Goal: Transaction & Acquisition: Obtain resource

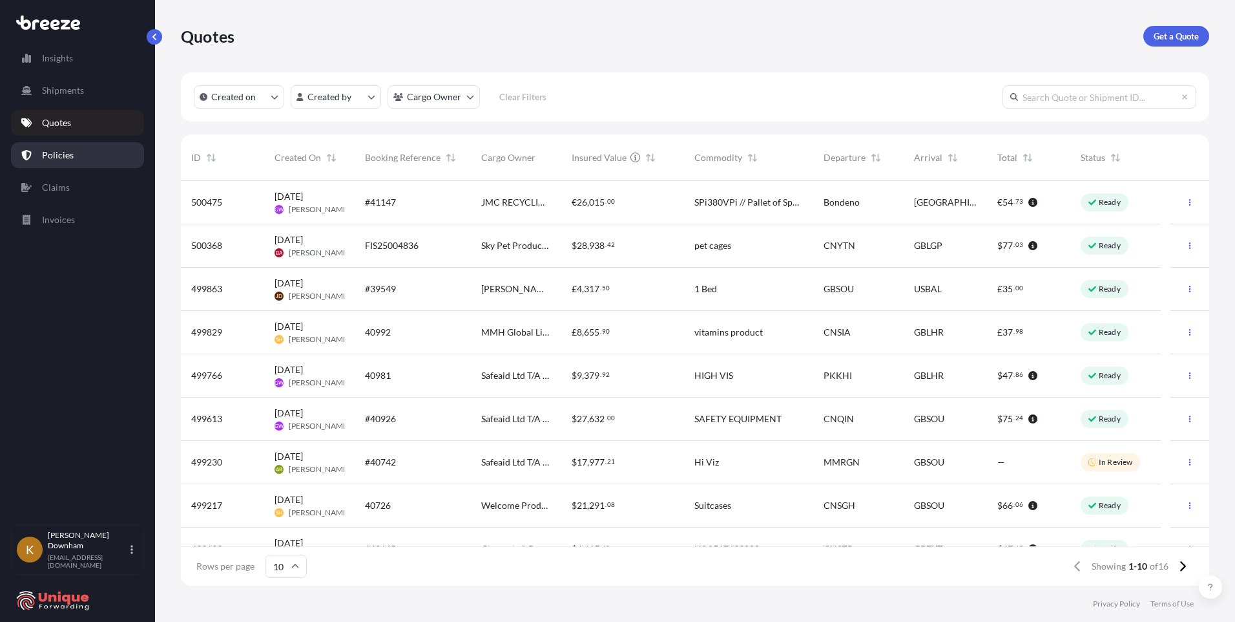
scroll to position [402, 1019]
click at [57, 123] on p "Quotes" at bounding box center [56, 122] width 29 height 13
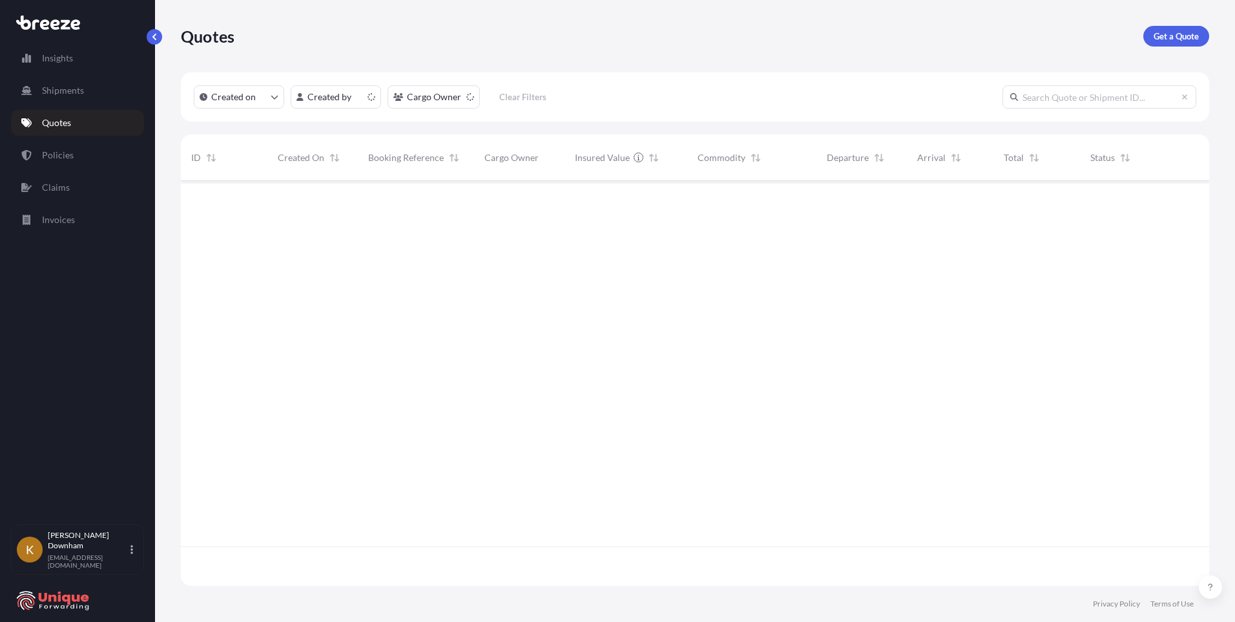
scroll to position [402, 1019]
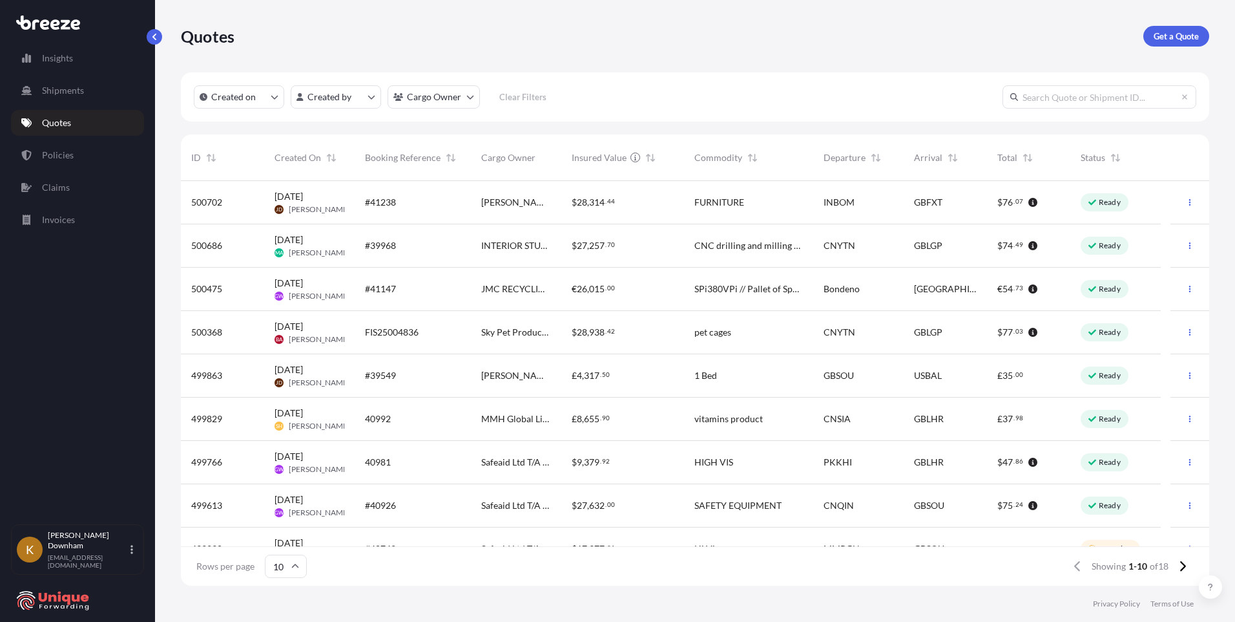
click at [331, 28] on div "Quotes Get a Quote" at bounding box center [695, 36] width 1029 height 21
click at [527, 238] on div "INTERIOR STUDIO LTD" at bounding box center [516, 245] width 90 height 43
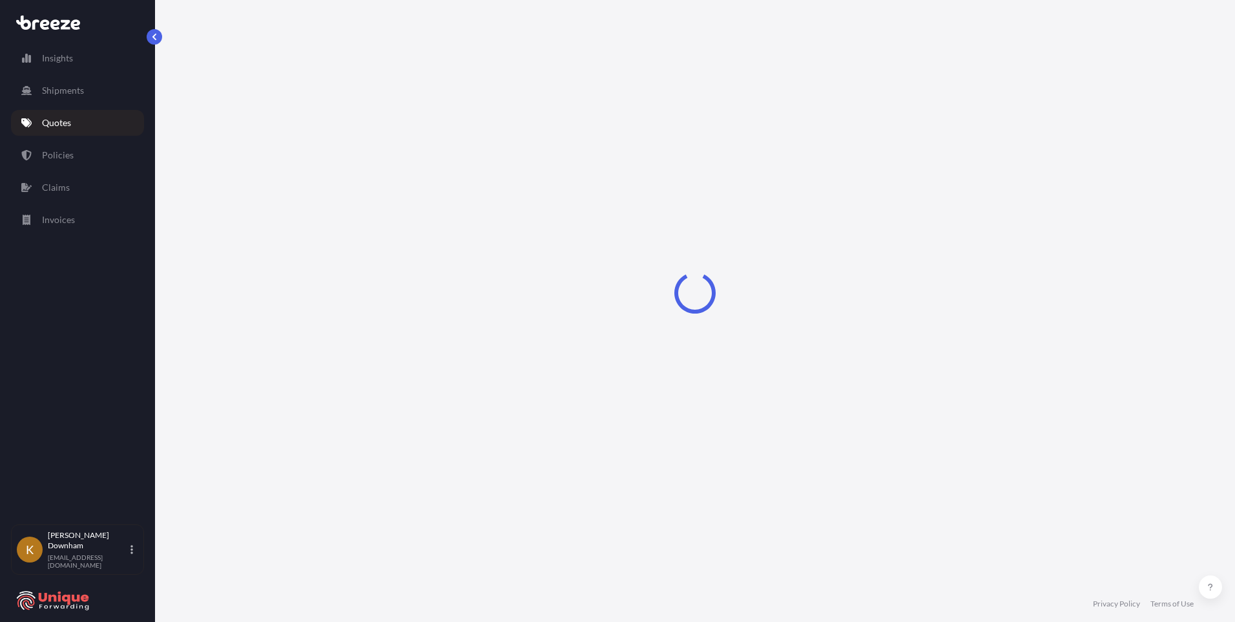
select select "Road"
select select "Sea"
select select "Road"
select select "1"
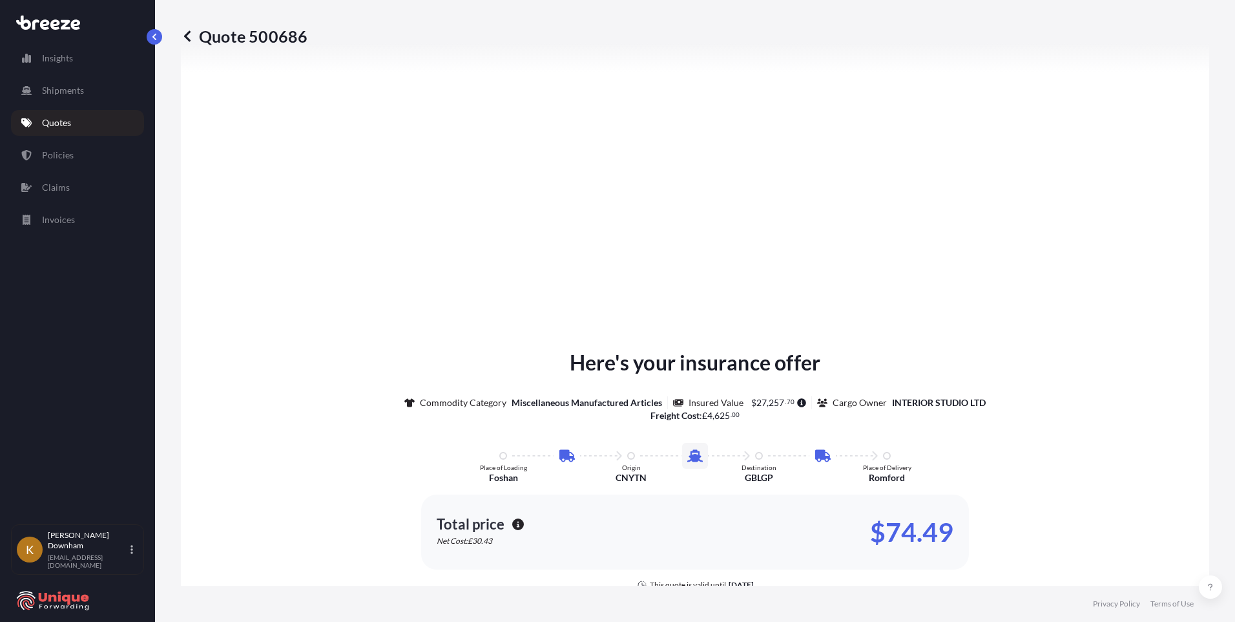
scroll to position [1725, 0]
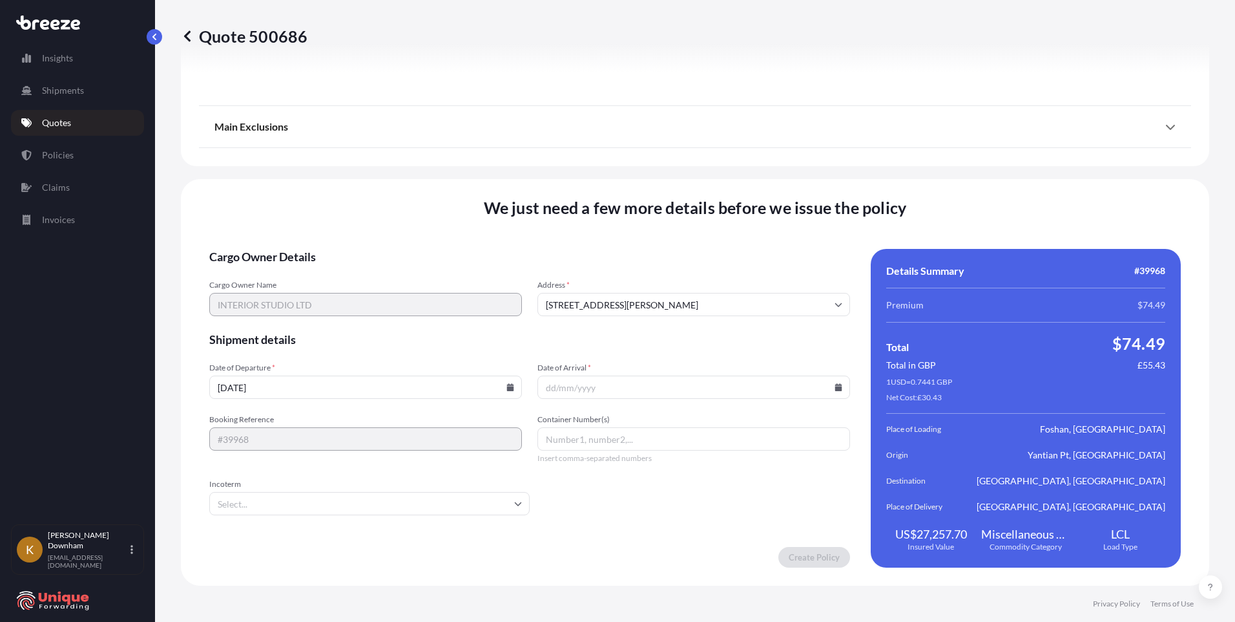
drag, startPoint x: 337, startPoint y: 210, endPoint x: 364, endPoint y: 229, distance: 33.5
click at [337, 210] on div "We just need a few more details before we issue the policy Cargo Owner Details …" at bounding box center [695, 382] width 1029 height 406
click at [586, 435] on input "Container Number(s)" at bounding box center [694, 438] width 313 height 23
paste input "MSNU9702862"
type input "MSNU9702862"
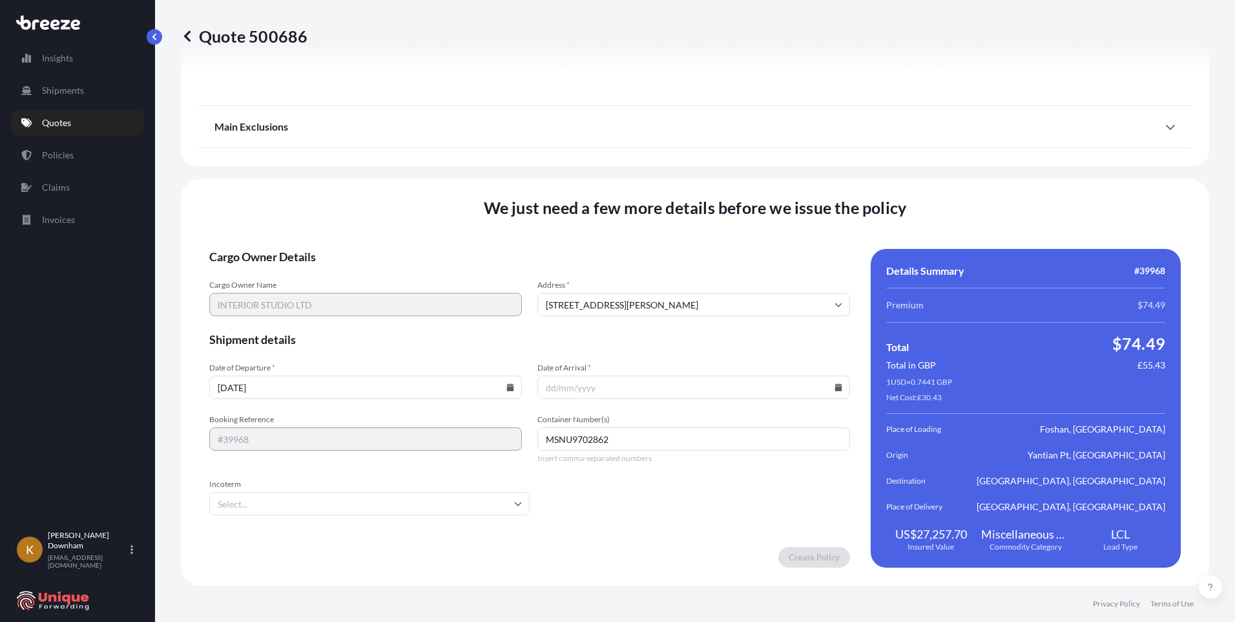
click at [329, 387] on input "06/10/2025" at bounding box center [365, 386] width 313 height 23
click at [507, 388] on icon at bounding box center [510, 387] width 7 height 8
click at [277, 223] on button "29" at bounding box center [274, 221] width 21 height 21
type input "29/09/2025"
click at [835, 387] on icon at bounding box center [838, 387] width 7 height 8
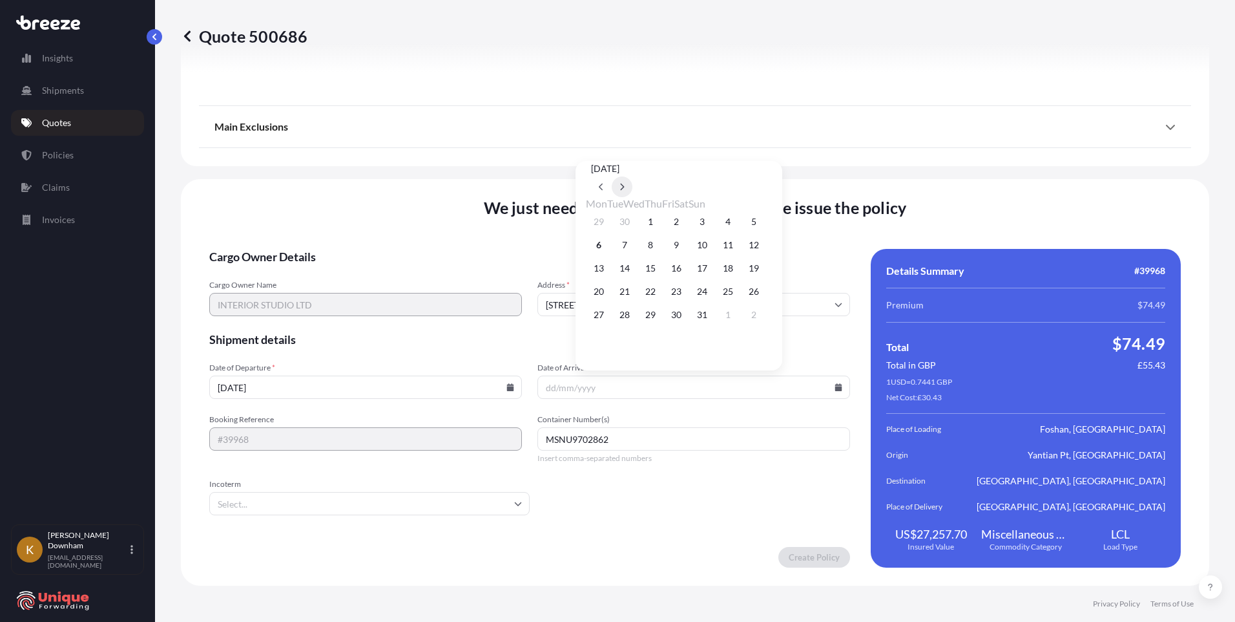
click at [625, 183] on icon at bounding box center [622, 187] width 5 height 8
click at [686, 248] on button "6" at bounding box center [676, 245] width 21 height 21
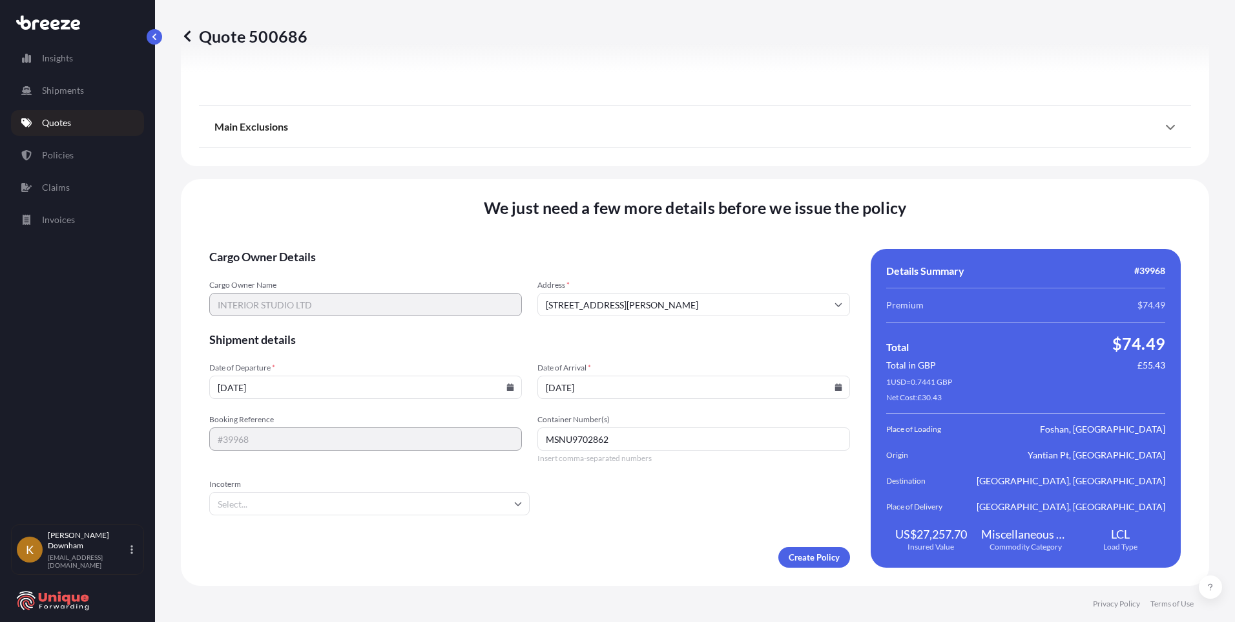
type input "06/11/2025"
click at [334, 502] on input "Incoterm" at bounding box center [369, 503] width 320 height 23
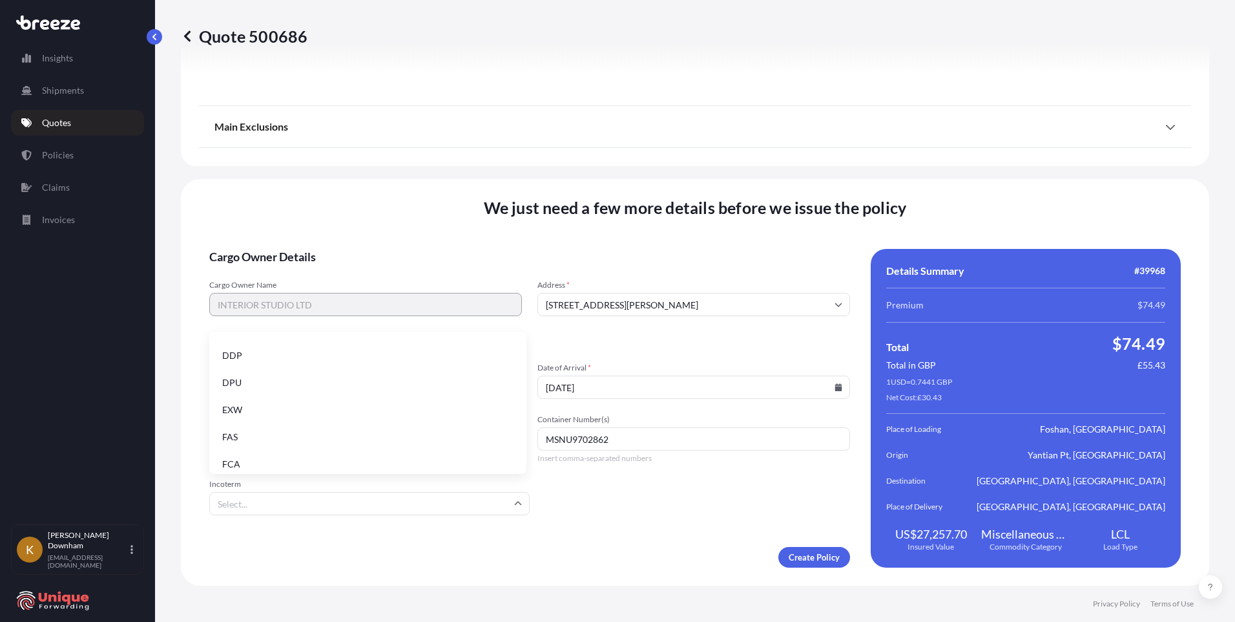
scroll to position [164, 0]
click at [294, 382] on li "EXW" at bounding box center [367, 374] width 307 height 25
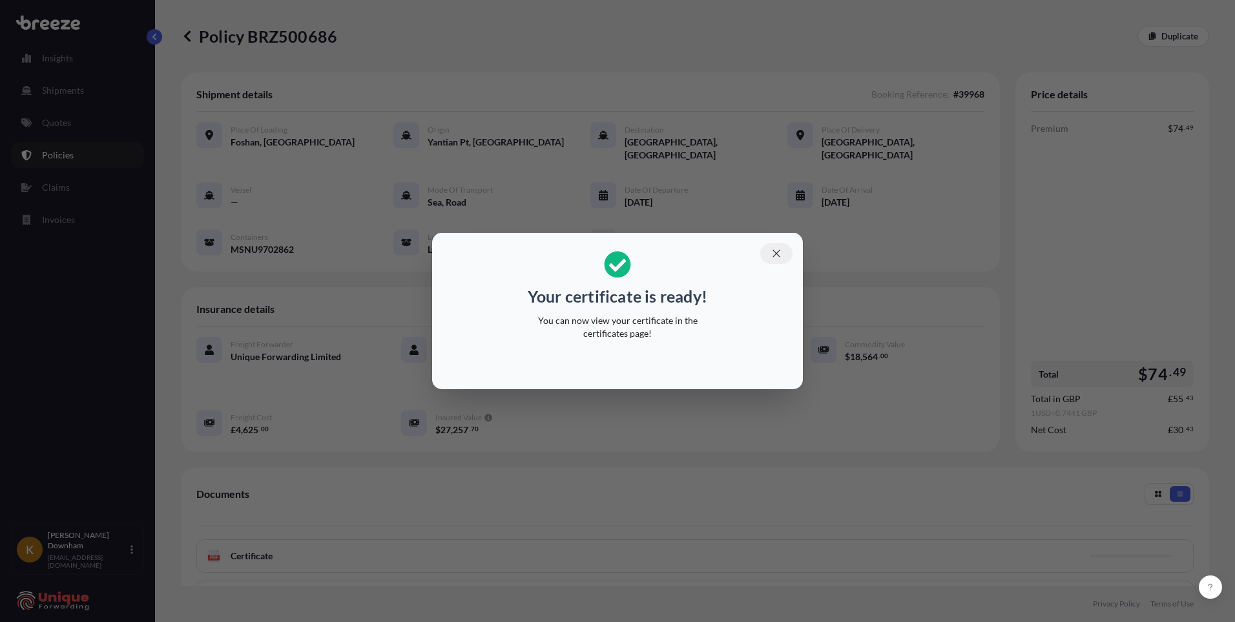
click at [780, 256] on icon "button" at bounding box center [777, 253] width 12 height 12
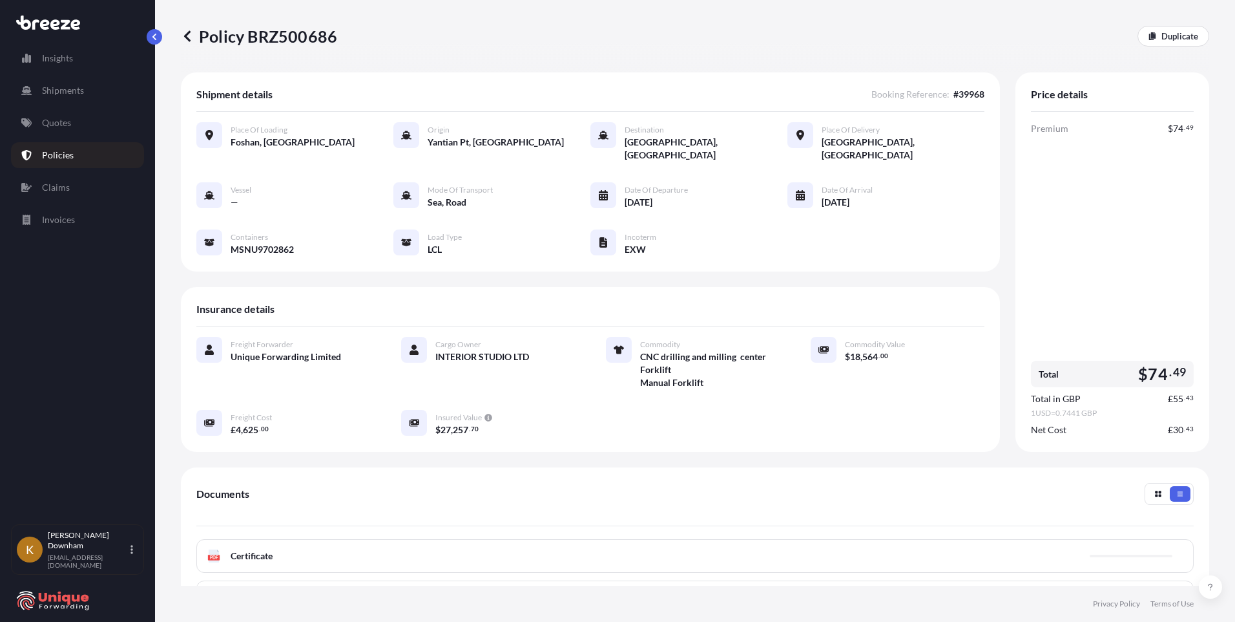
click at [441, 547] on div "PDF Certificate" at bounding box center [695, 556] width 998 height 34
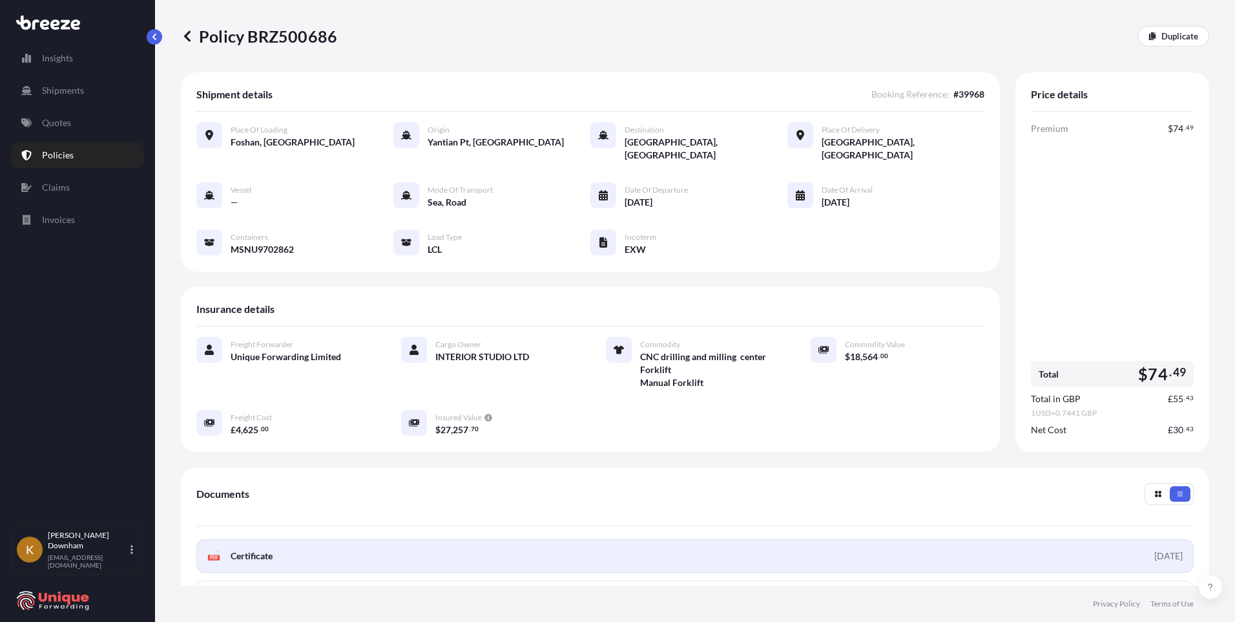
click at [561, 542] on link "PDF Certificate 2025-10-06" at bounding box center [695, 556] width 998 height 34
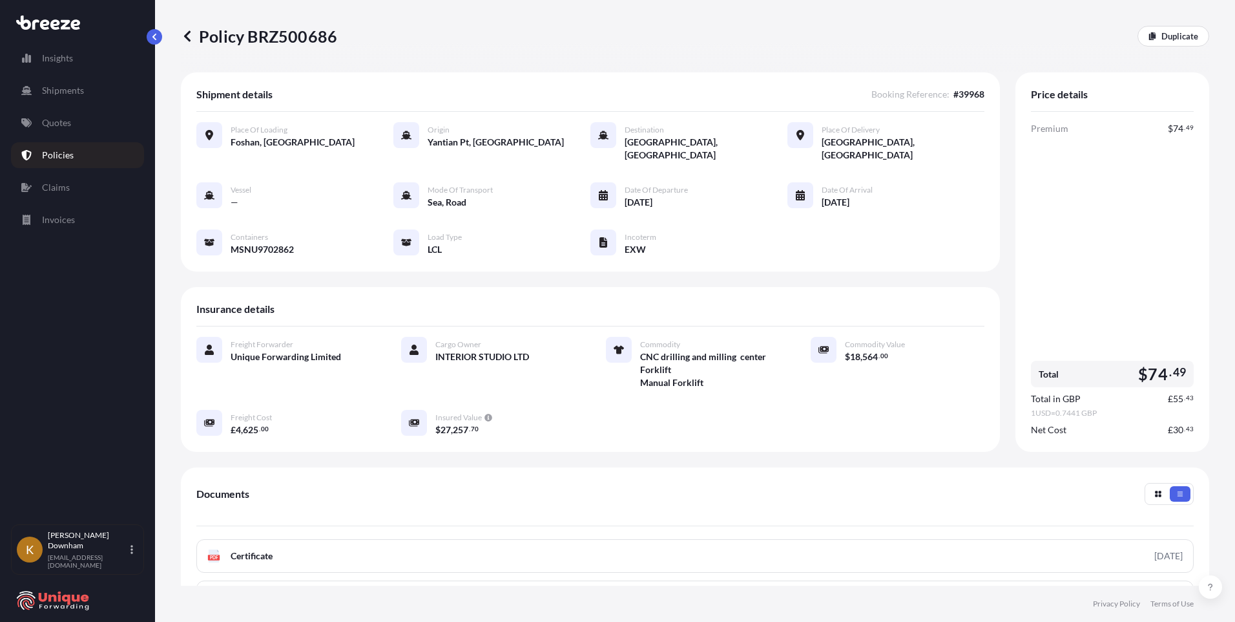
scroll to position [169, 0]
